Goal: Task Accomplishment & Management: Manage account settings

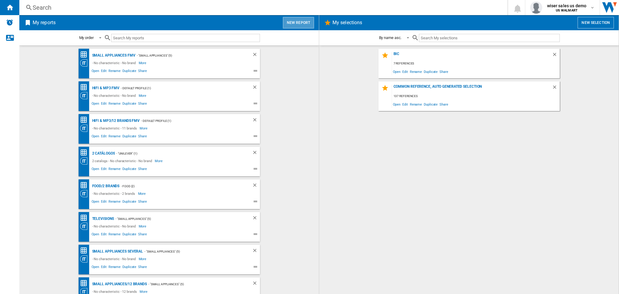
click at [300, 27] on button "New report" at bounding box center [298, 22] width 31 height 11
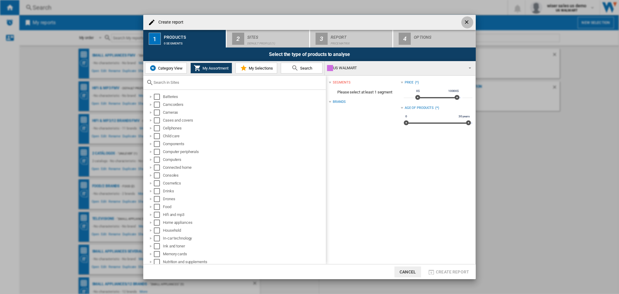
click at [462, 24] on button "button" at bounding box center [467, 22] width 12 height 12
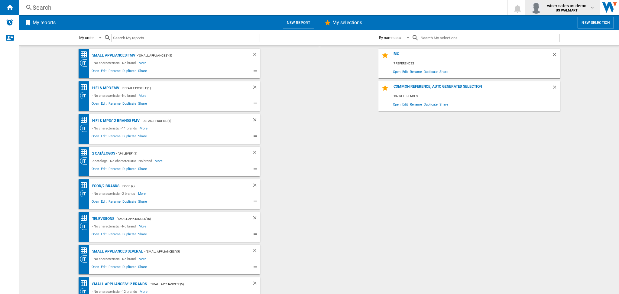
click at [549, 12] on span "US WALMART" at bounding box center [567, 11] width 40 height 4
click at [556, 52] on button "Logout" at bounding box center [554, 53] width 58 height 12
